Goal: Information Seeking & Learning: Learn about a topic

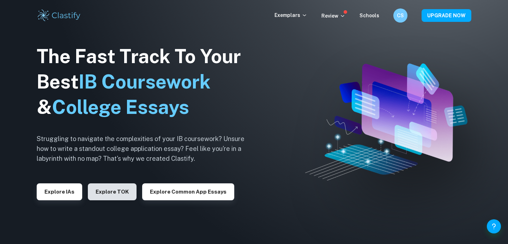
click at [121, 192] on button "Explore TOK" at bounding box center [112, 191] width 49 height 17
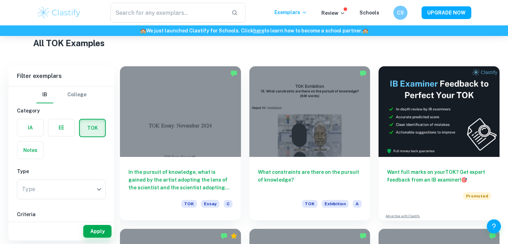
scroll to position [138, 0]
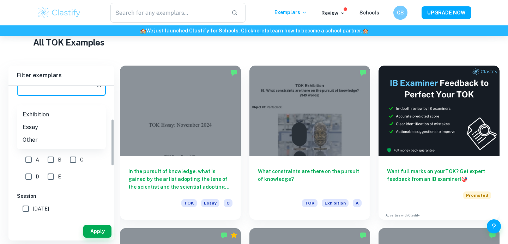
click at [85, 92] on body "We value your privacy We use cookies to enhance your browsing experience, serve…" at bounding box center [254, 20] width 508 height 244
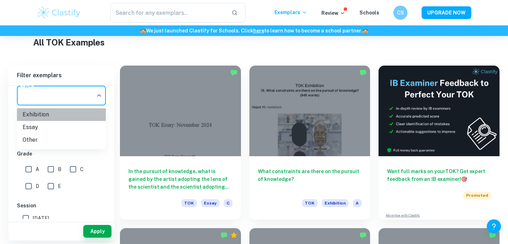
click at [76, 114] on li "Exhibition" at bounding box center [61, 114] width 89 height 13
type input "Exhibition"
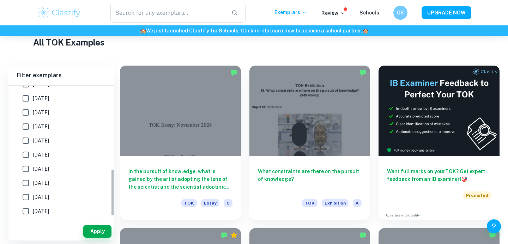
scroll to position [241, 0]
click at [92, 228] on button "Apply" at bounding box center [97, 231] width 28 height 13
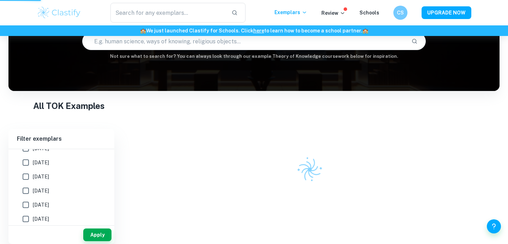
scroll to position [65, 0]
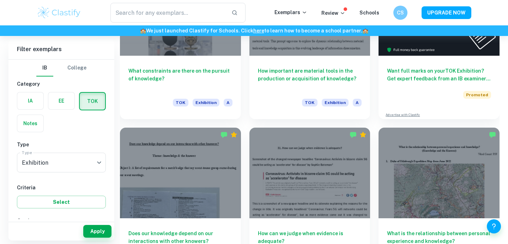
scroll to position [272, 0]
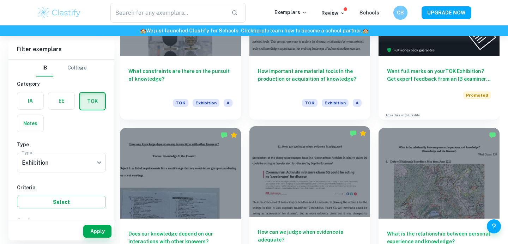
click at [352, 181] on div at bounding box center [309, 171] width 121 height 91
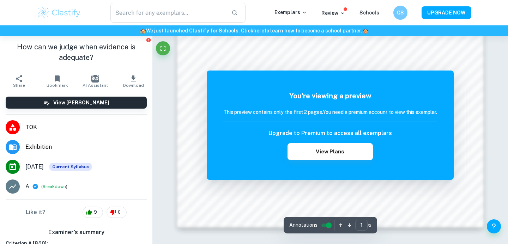
scroll to position [713, 0]
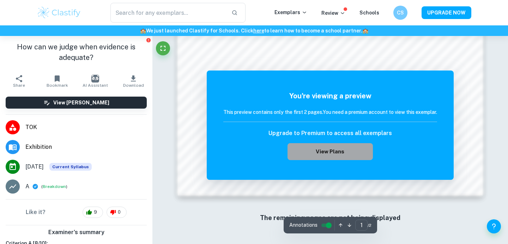
click at [360, 157] on button "View Plans" at bounding box center [329, 151] width 85 height 17
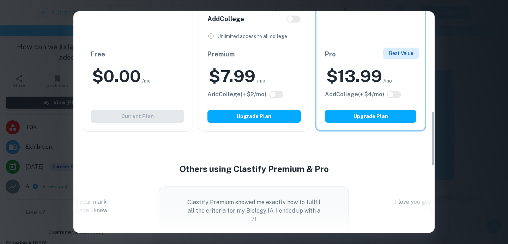
scroll to position [426, 0]
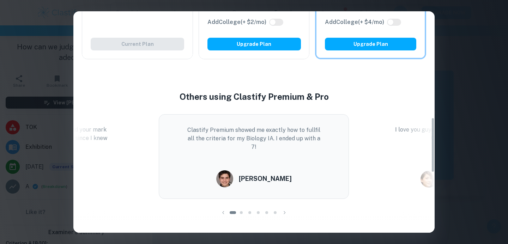
click at [503, 77] on div "Easily Ace Your IB Coursework & Crush College Essays. Get Clastify Premium Get …" at bounding box center [254, 122] width 508 height 244
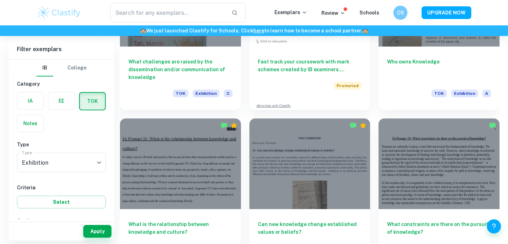
scroll to position [3981, 0]
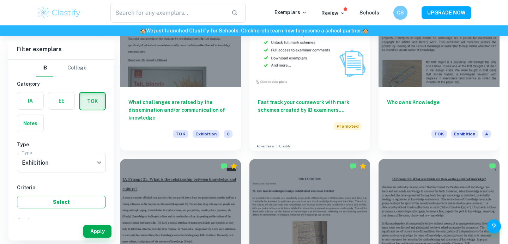
click at [53, 199] on button "Select" at bounding box center [61, 202] width 89 height 13
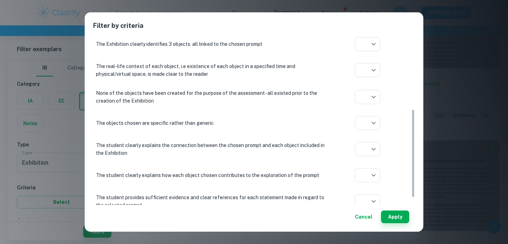
scroll to position [152, 0]
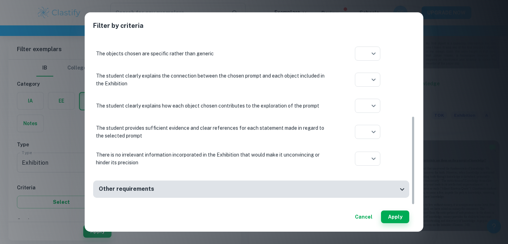
click at [361, 212] on button "Cancel" at bounding box center [363, 217] width 23 height 13
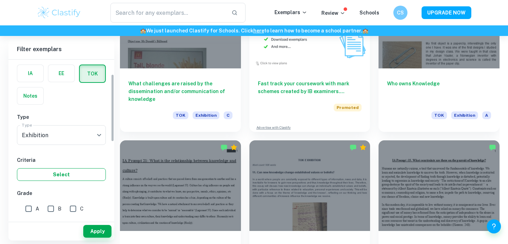
scroll to position [35, 0]
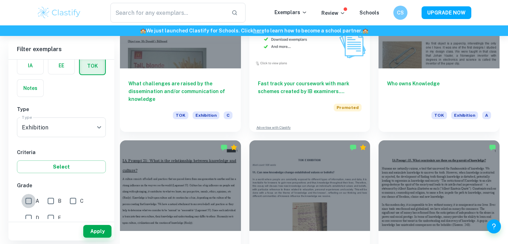
click at [28, 199] on input "A" at bounding box center [29, 201] width 14 height 14
checkbox input "true"
click at [86, 230] on button "Apply" at bounding box center [97, 231] width 28 height 13
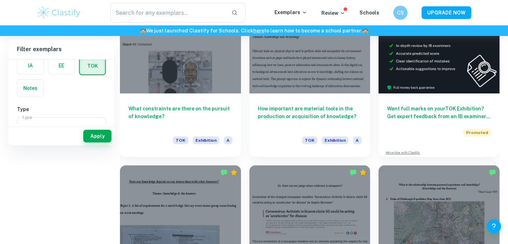
scroll to position [0, 0]
